Goal: Information Seeking & Learning: Learn about a topic

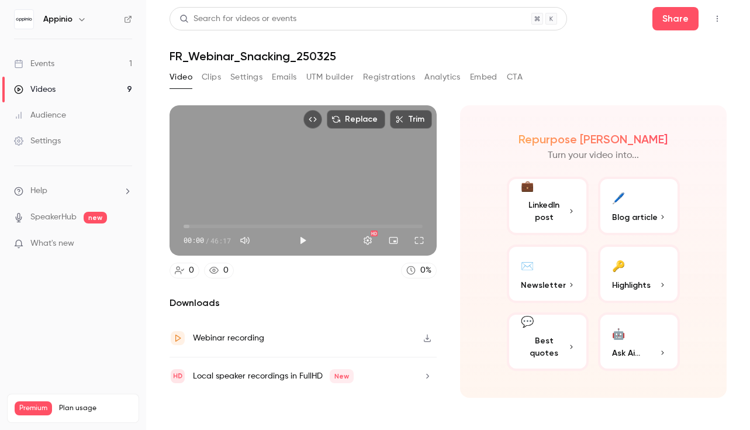
click at [36, 72] on link "Events 1" at bounding box center [73, 64] width 146 height 26
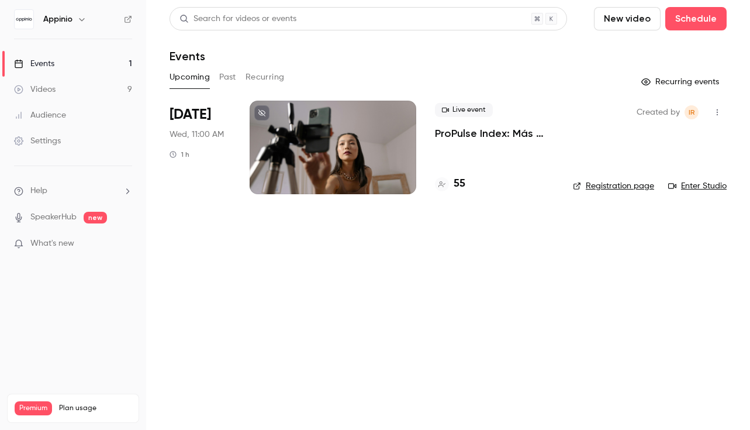
click at [444, 267] on main "Search for videos or events New video Schedule Events Upcoming Past Recurring R…" at bounding box center [448, 215] width 604 height 430
click at [60, 88] on link "Videos 9" at bounding box center [73, 90] width 146 height 26
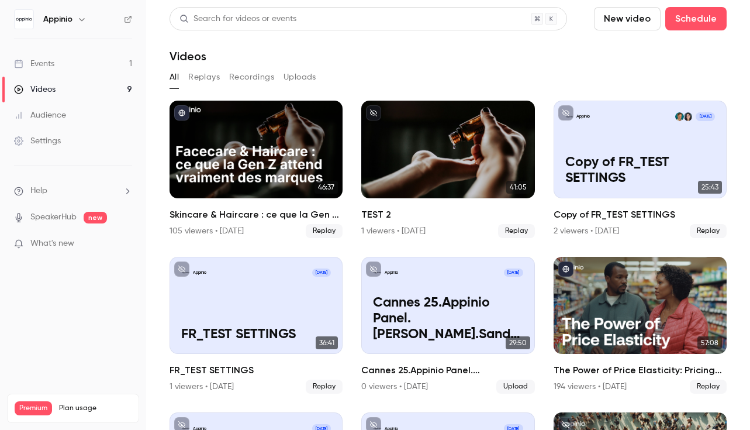
click at [204, 81] on button "Replays" at bounding box center [204, 77] width 32 height 19
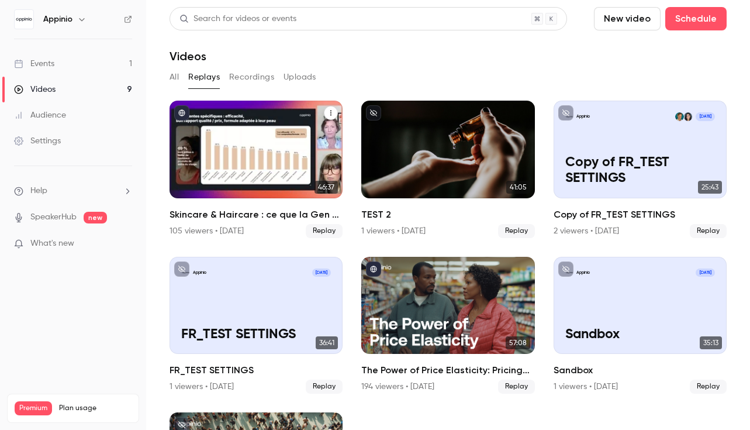
click at [254, 213] on h2 "Skincare & Haircare : ce que la Gen Z attend vraiment des marques" at bounding box center [256, 215] width 173 height 14
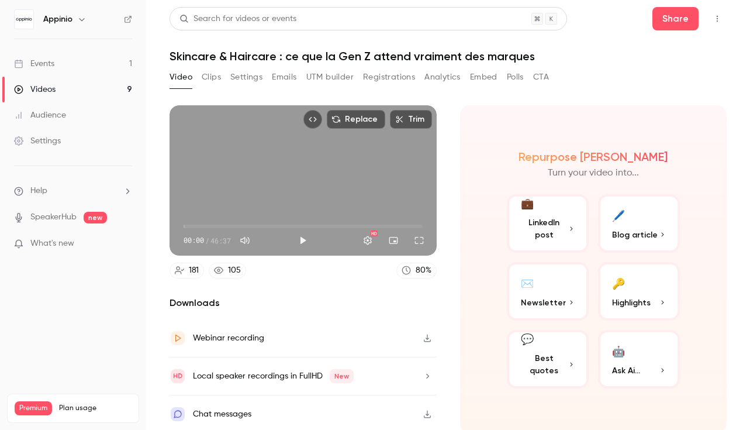
click at [249, 75] on button "Settings" at bounding box center [246, 77] width 32 height 19
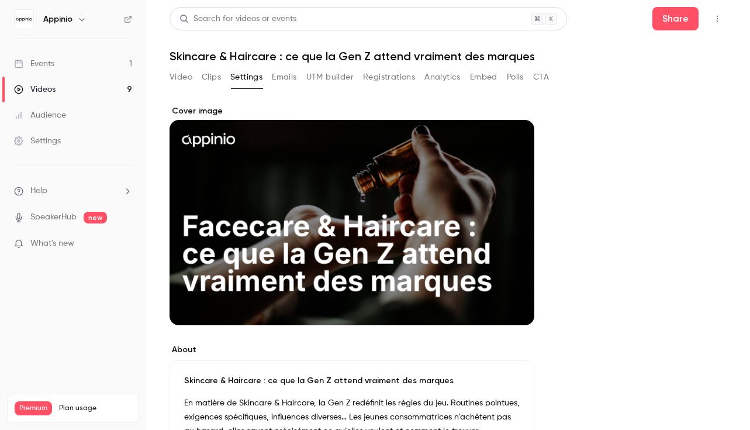
click at [339, 78] on button "UTM builder" at bounding box center [329, 77] width 47 height 19
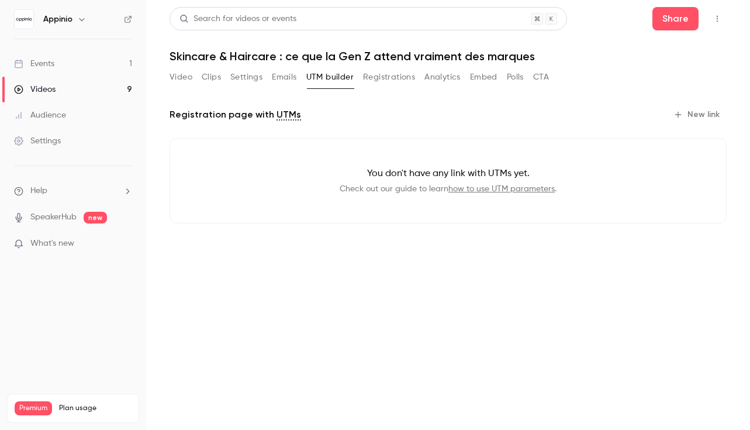
click at [294, 82] on button "Emails" at bounding box center [284, 77] width 25 height 19
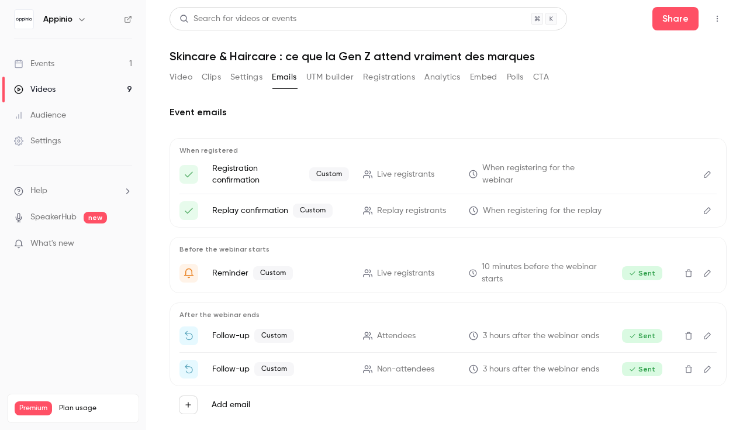
click at [411, 78] on button "Registrations" at bounding box center [389, 77] width 52 height 19
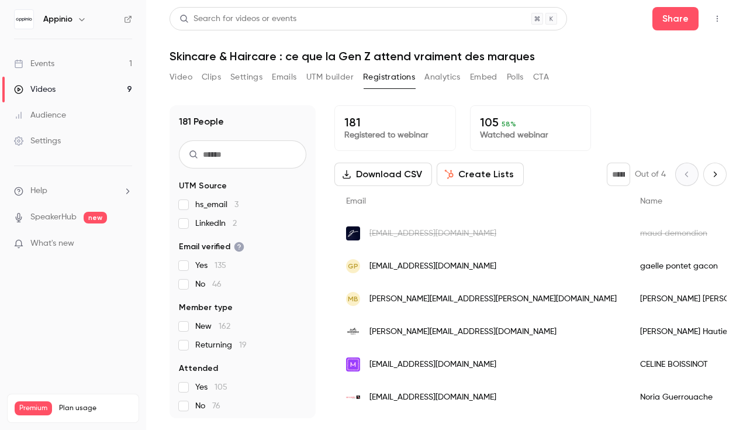
click at [440, 82] on button "Analytics" at bounding box center [443, 77] width 36 height 19
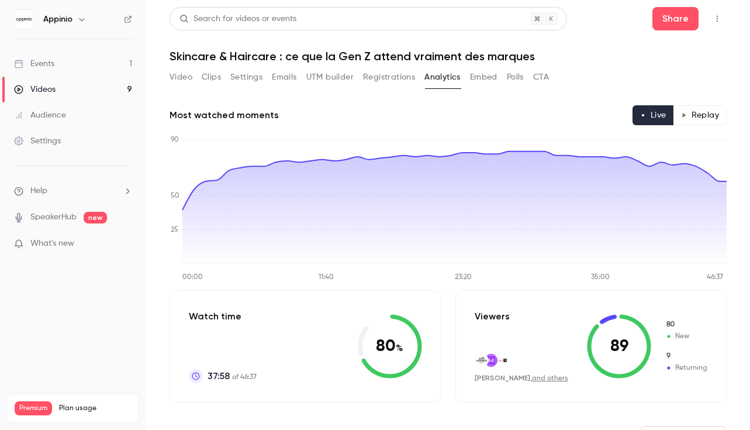
click at [487, 80] on button "Embed" at bounding box center [483, 77] width 27 height 19
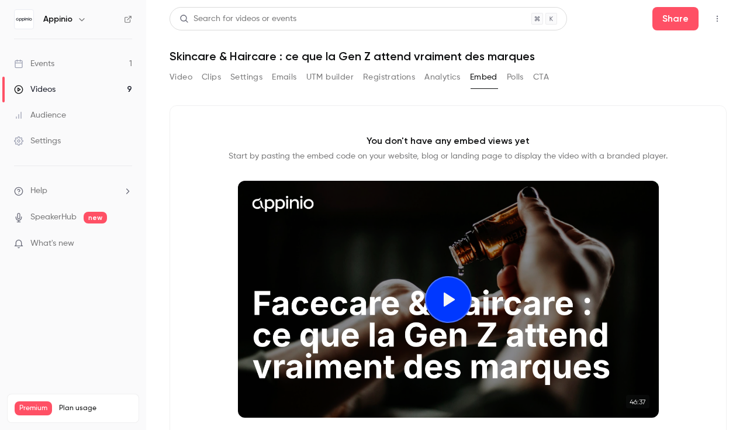
click at [513, 78] on button "Polls" at bounding box center [515, 77] width 17 height 19
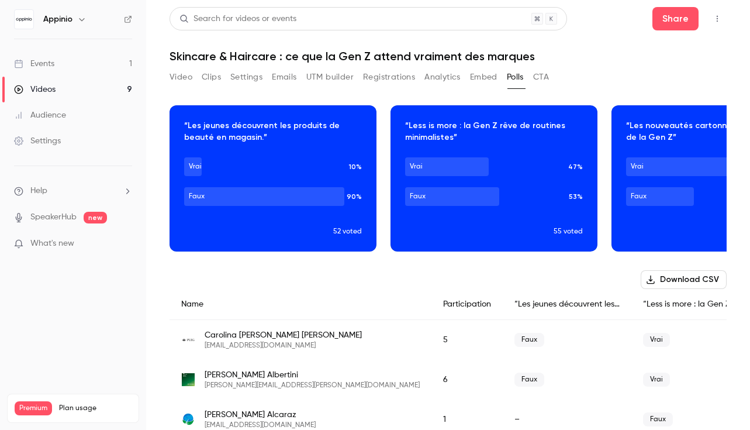
click at [543, 78] on button "CTA" at bounding box center [541, 77] width 16 height 19
